Goal: Task Accomplishment & Management: Complete application form

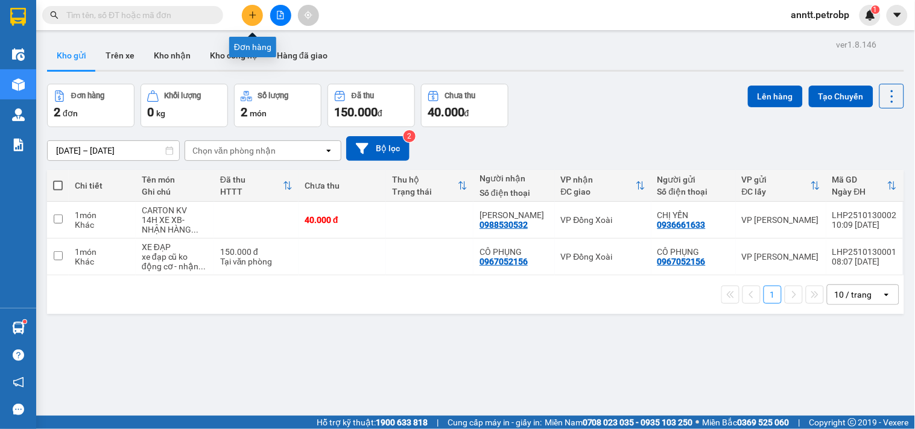
click at [250, 13] on icon "plus" at bounding box center [253, 15] width 8 height 8
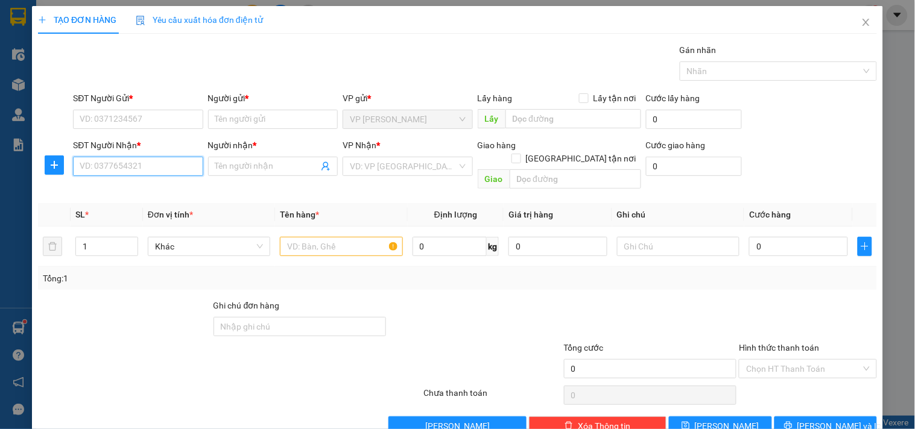
click at [104, 167] on input "SĐT Người Nhận *" at bounding box center [138, 166] width 130 height 19
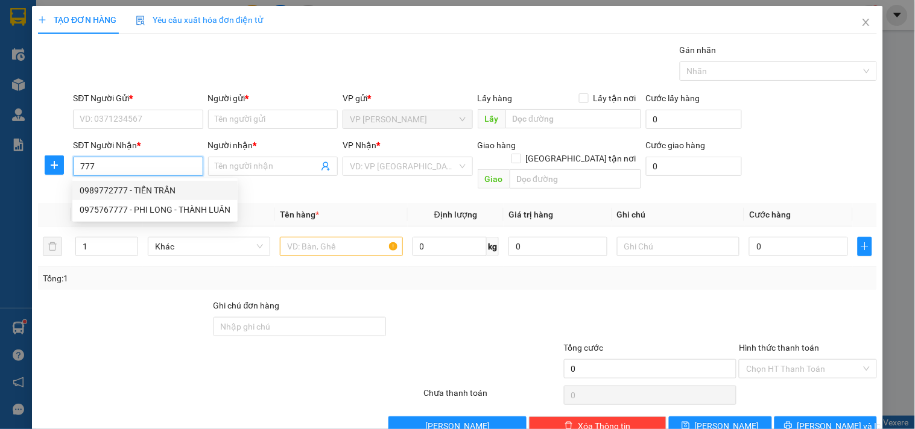
click at [122, 168] on input "777" at bounding box center [138, 166] width 130 height 19
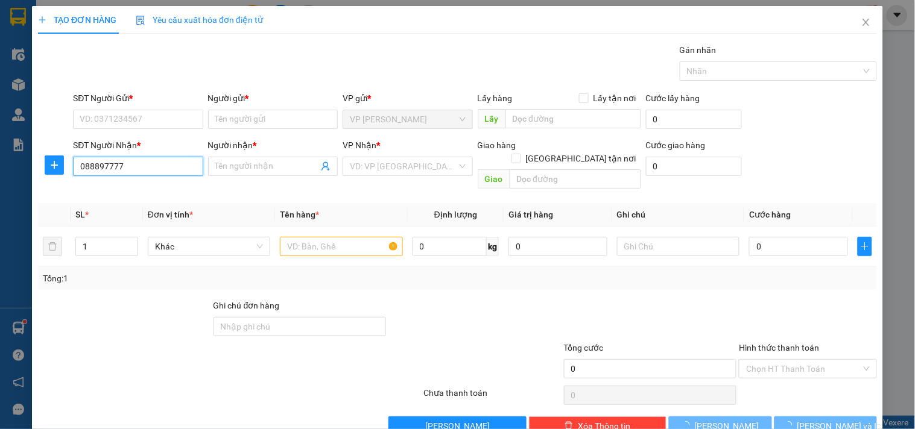
type input "0888973777"
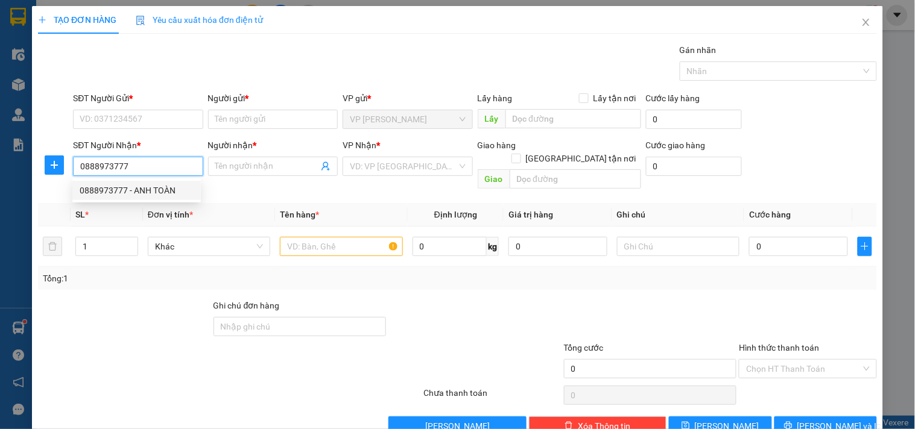
click at [162, 185] on div "0888973777 - ANH TOÀN" at bounding box center [137, 190] width 114 height 13
type input "ANH TOÀN"
type input "30.000"
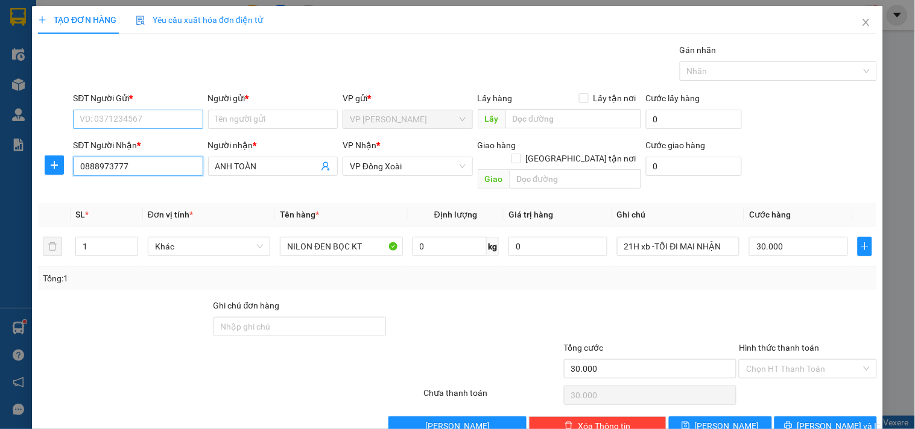
type input "0888973777"
click at [135, 118] on input "SĐT Người Gửi *" at bounding box center [138, 119] width 130 height 19
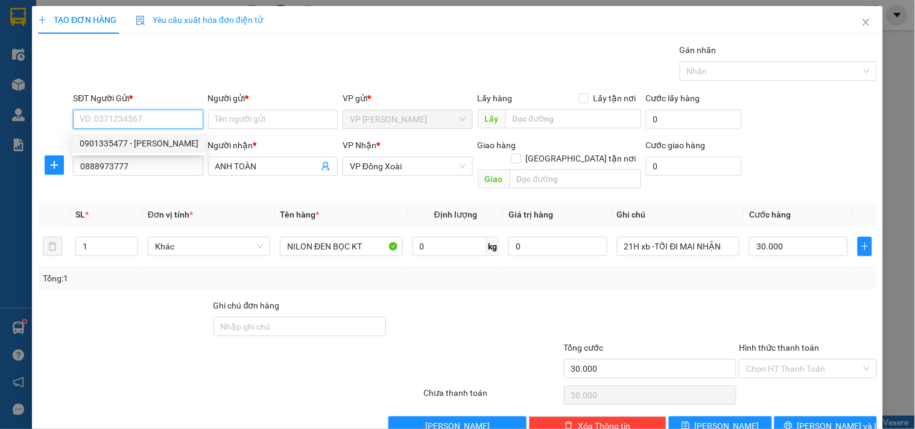
click at [107, 150] on div "0901335477 - [PERSON_NAME]" at bounding box center [139, 143] width 119 height 13
type input "0901335477"
type input "LỮ GIA"
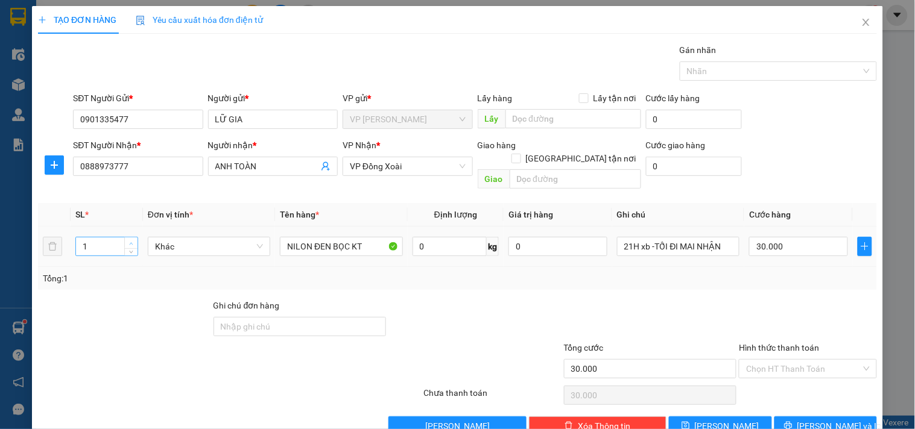
type input "2"
click at [130, 238] on span "Increase Value" at bounding box center [130, 243] width 13 height 11
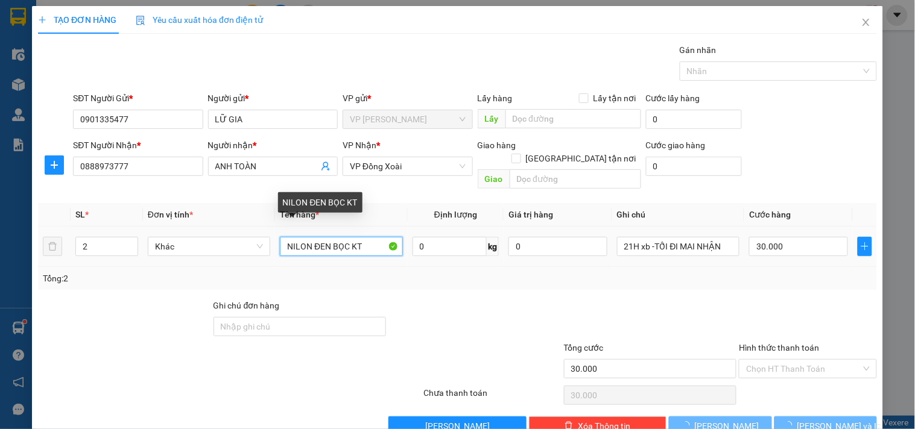
type input "0"
drag, startPoint x: 361, startPoint y: 237, endPoint x: 127, endPoint y: 267, distance: 235.9
click at [127, 267] on div "SL * Đơn vị tính * Tên hàng * Định lượng Giá trị hàng Ghi chú Cước hàng 2 Khác …" at bounding box center [457, 246] width 839 height 87
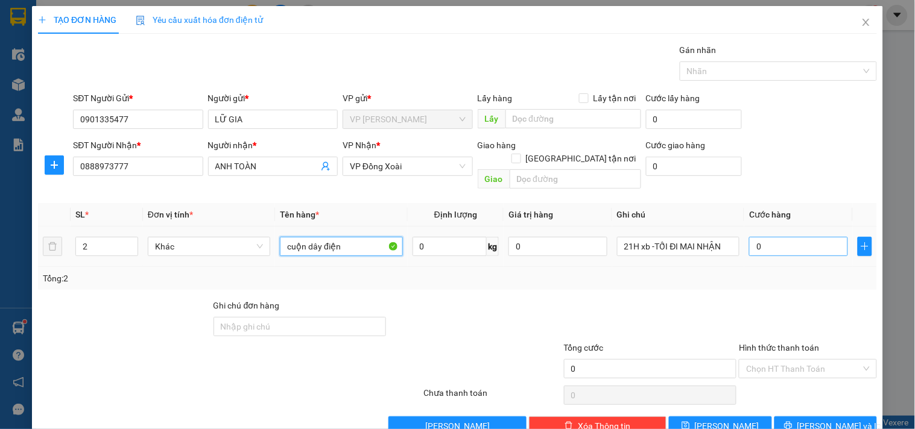
type input "cuộn dây điện"
click at [793, 237] on input "0" at bounding box center [798, 246] width 99 height 19
type input "8"
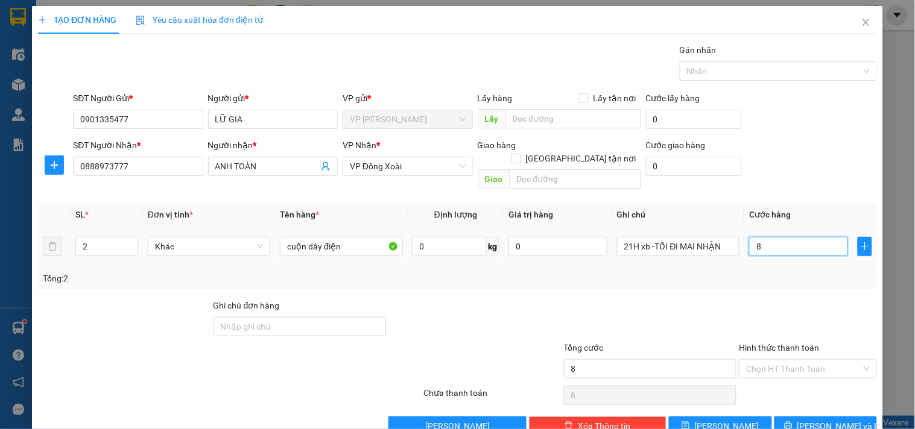
type input "80"
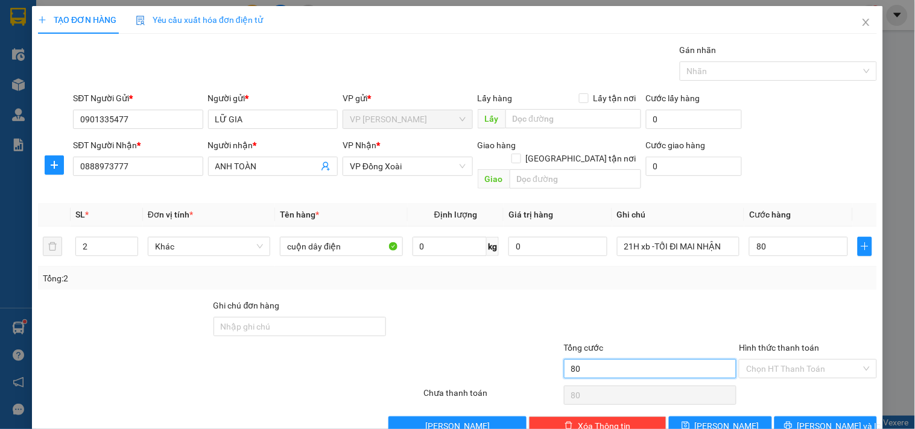
type input "80.000"
click at [619, 360] on input "80.000" at bounding box center [650, 369] width 173 height 19
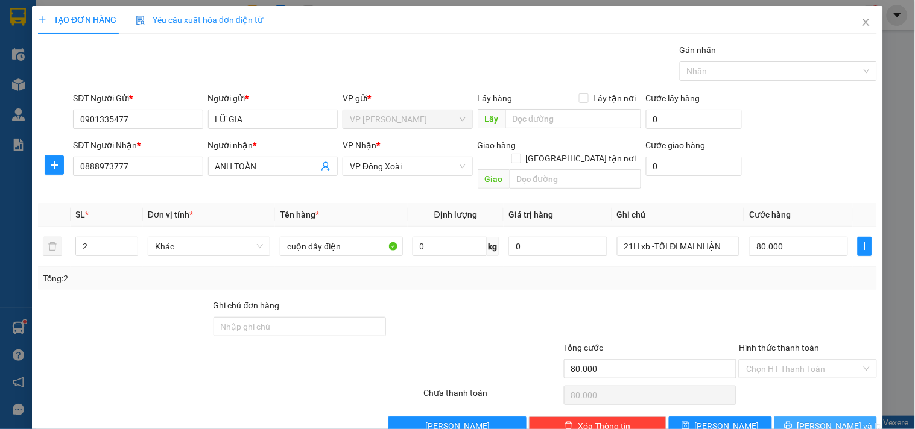
click at [788, 417] on button "[PERSON_NAME] và In" at bounding box center [826, 426] width 103 height 19
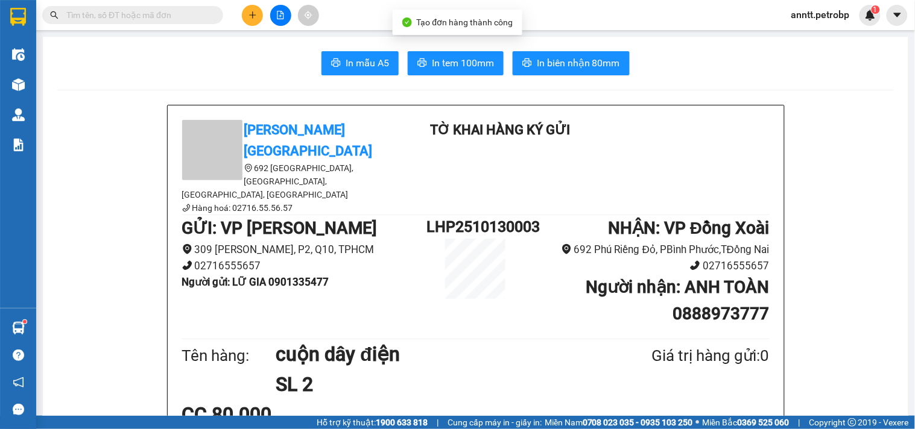
click at [593, 64] on span "In biên nhận 80mm" at bounding box center [578, 62] width 83 height 15
click at [461, 73] on button "In tem 100mm" at bounding box center [456, 63] width 96 height 24
